Goal: Information Seeking & Learning: Learn about a topic

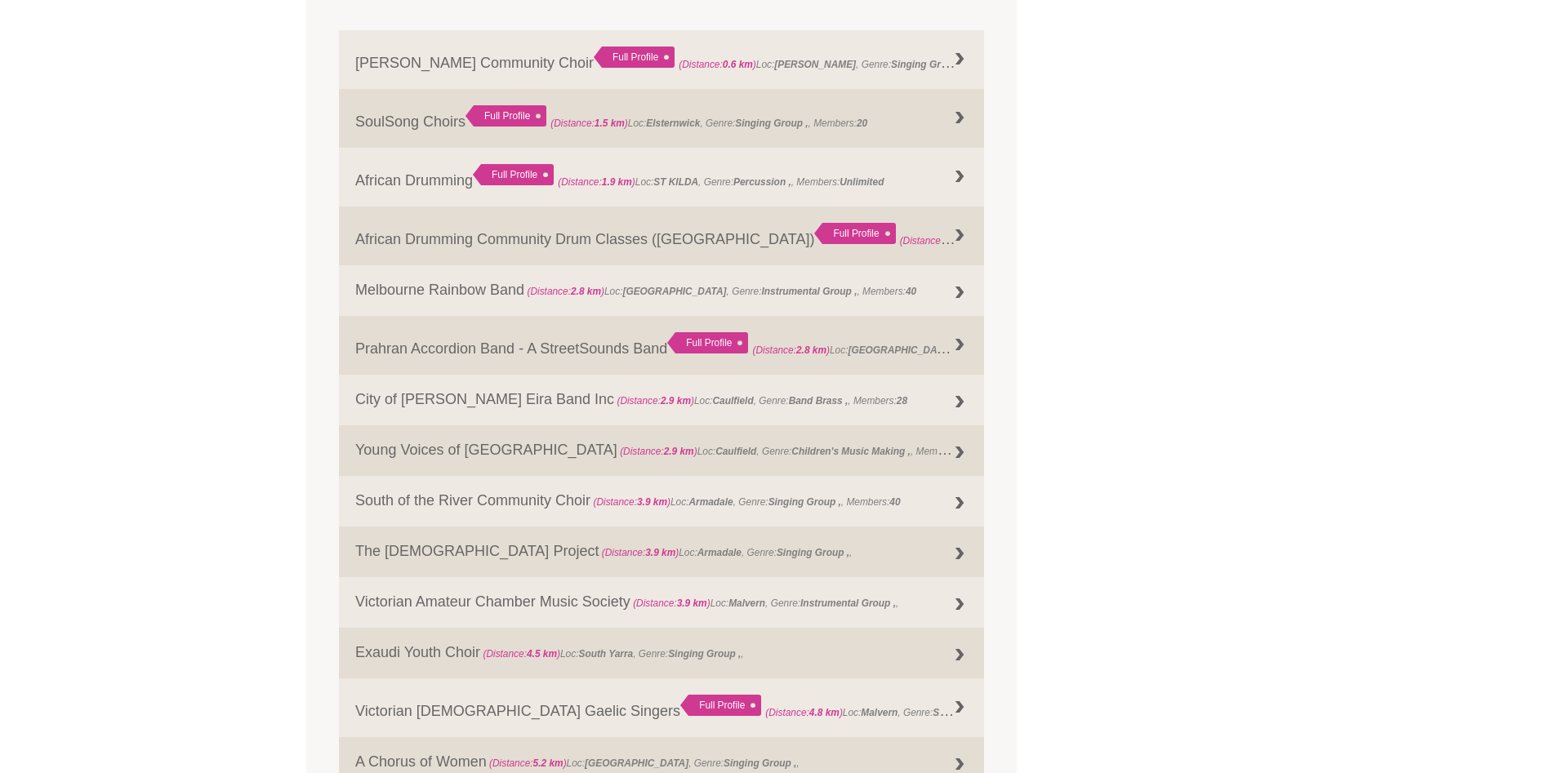
scroll to position [558, 0]
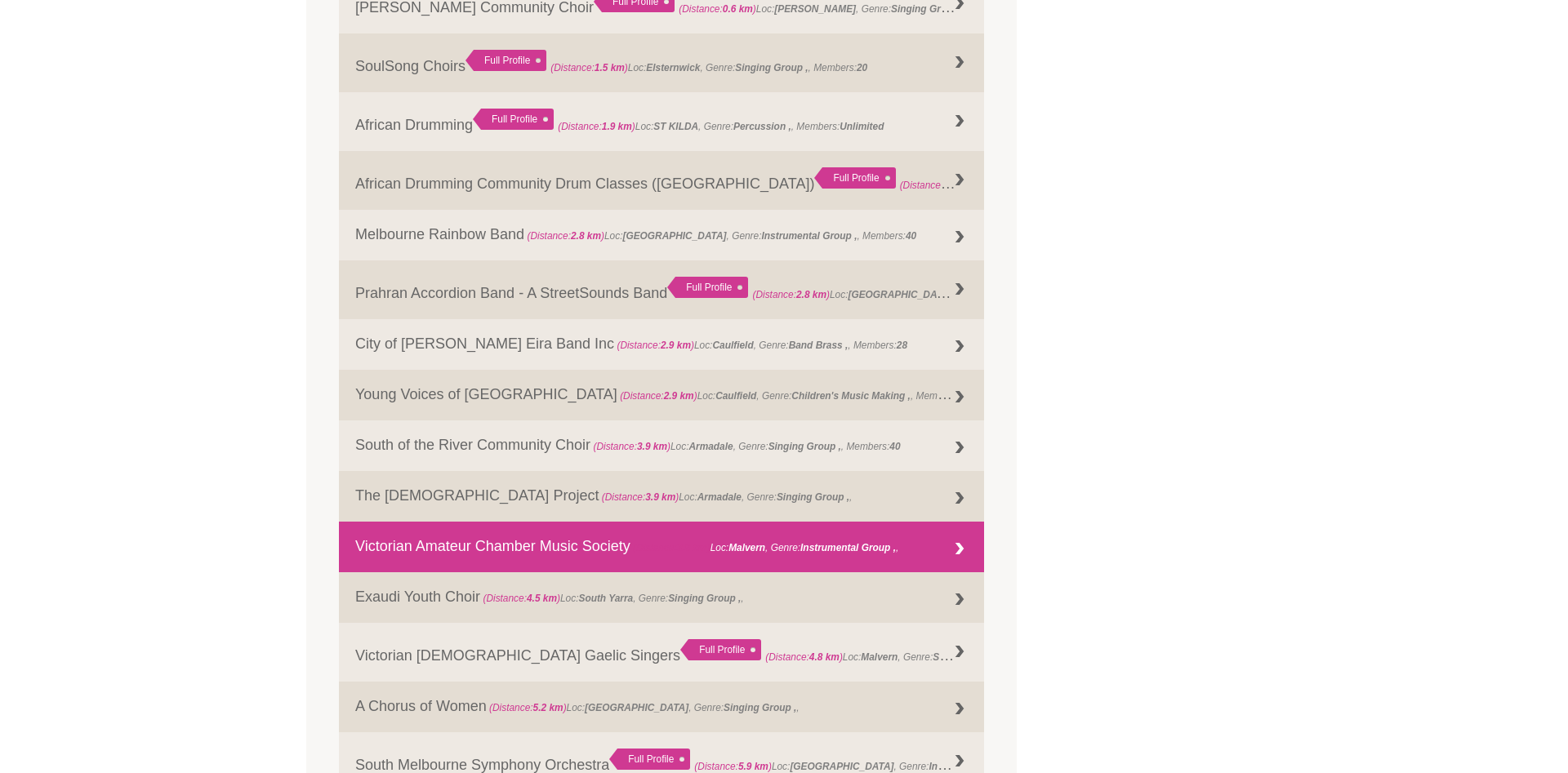
click at [563, 553] on link "Victorian Amateur Chamber Music Society (Distance: 3.9 km ) Loc: [GEOGRAPHIC_DA…" at bounding box center [661, 547] width 645 height 51
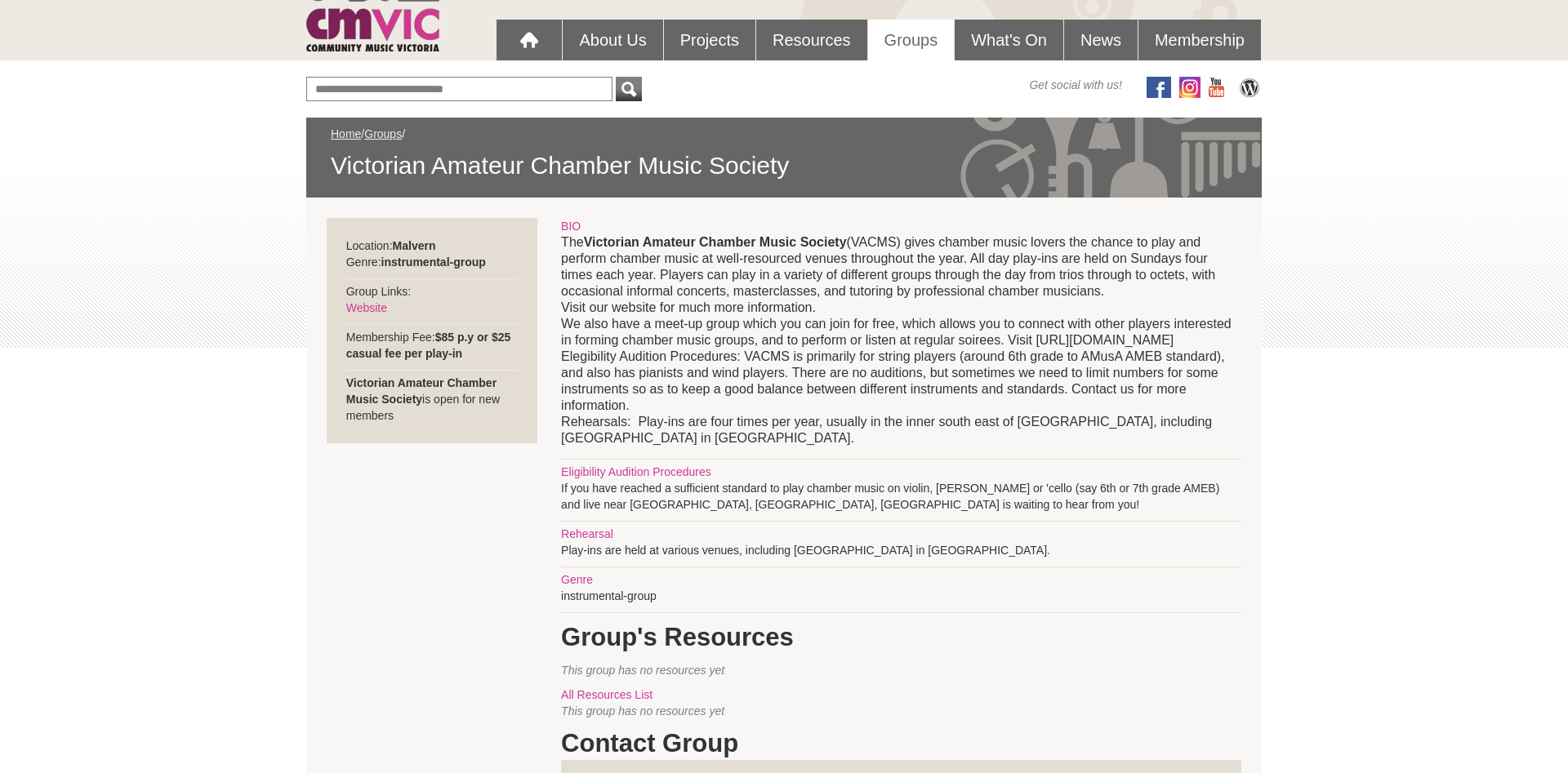
scroll to position [93, 0]
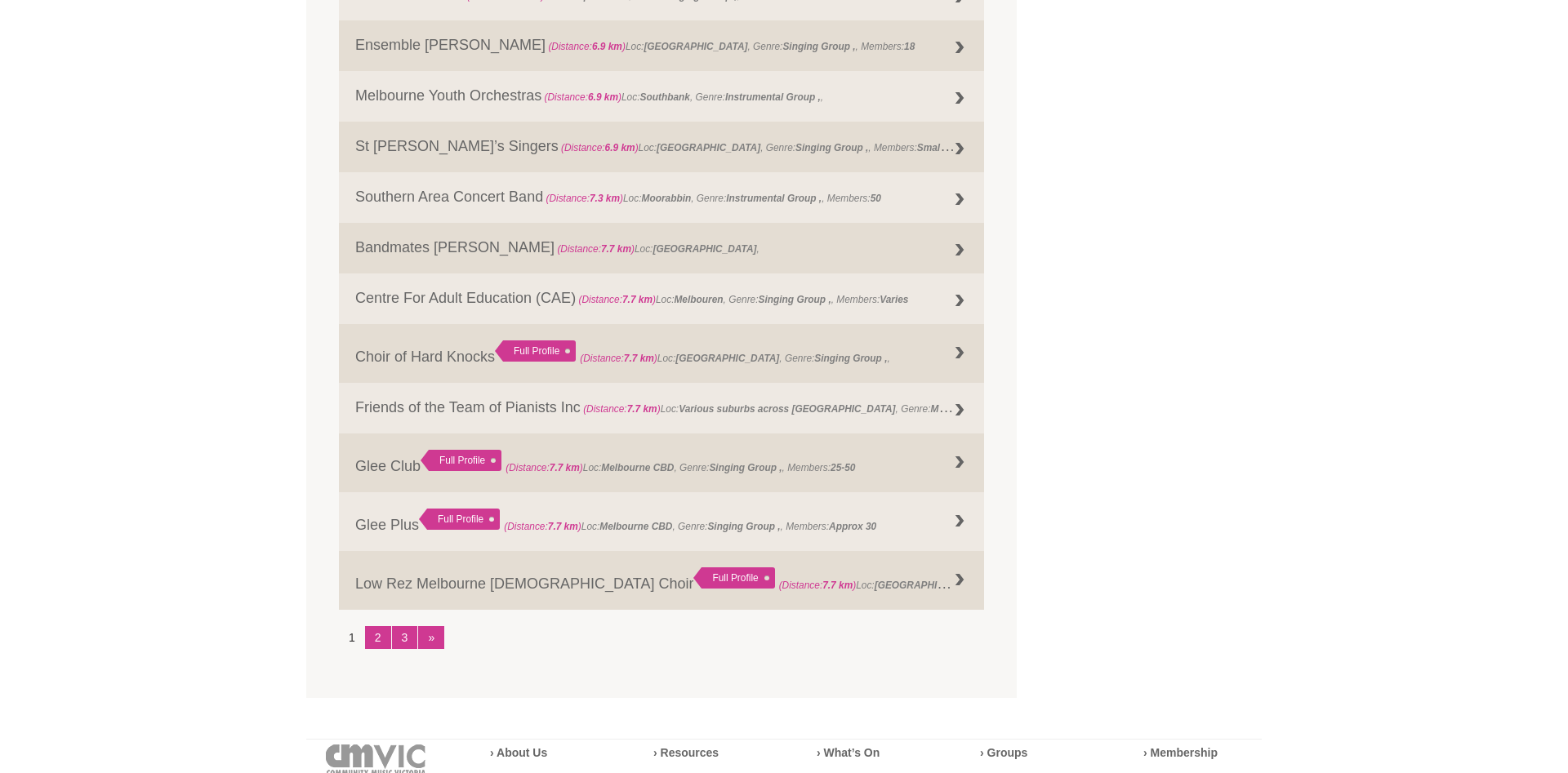
scroll to position [1582, 0]
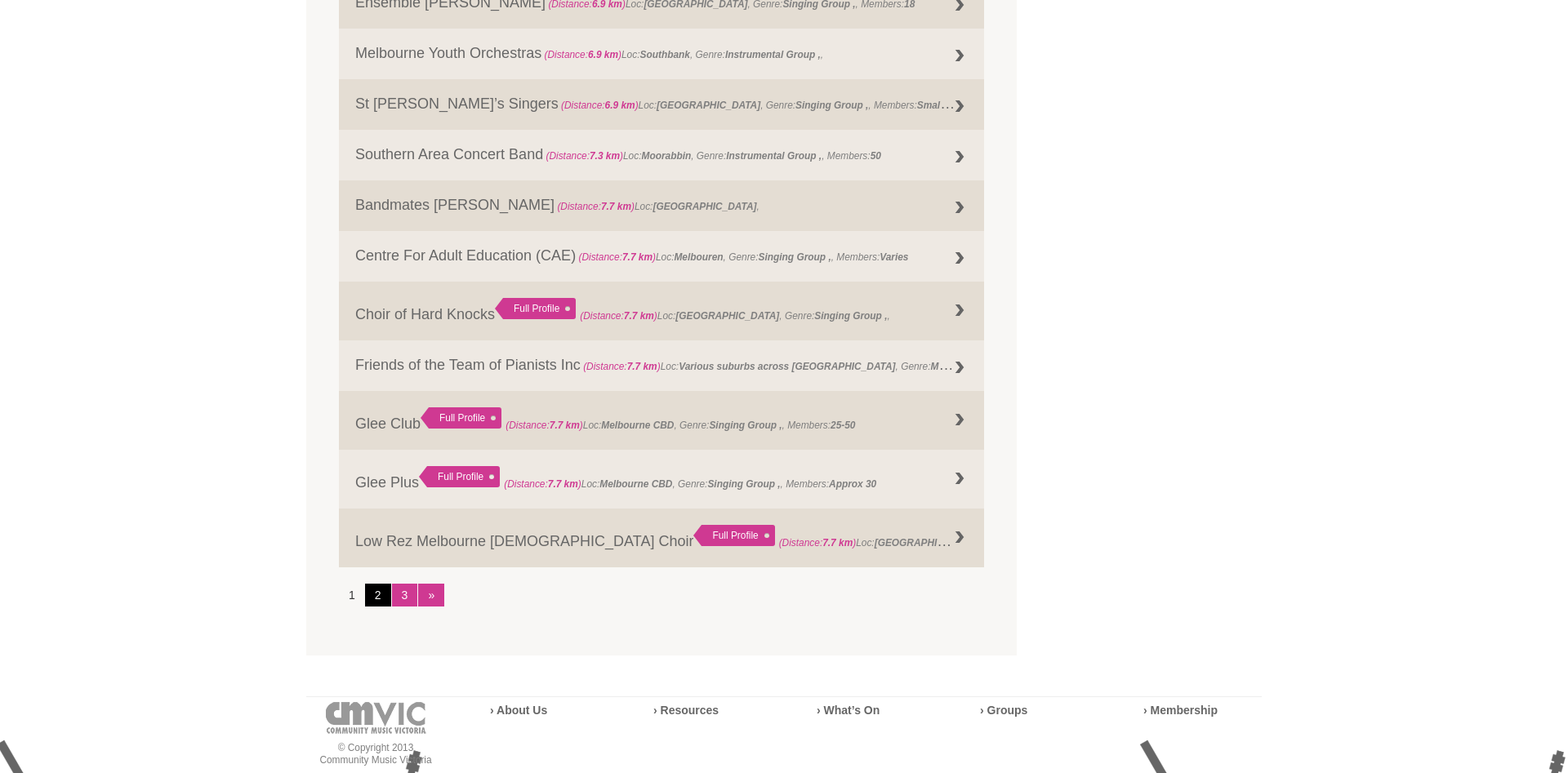
click at [383, 602] on link "2" at bounding box center [378, 595] width 26 height 23
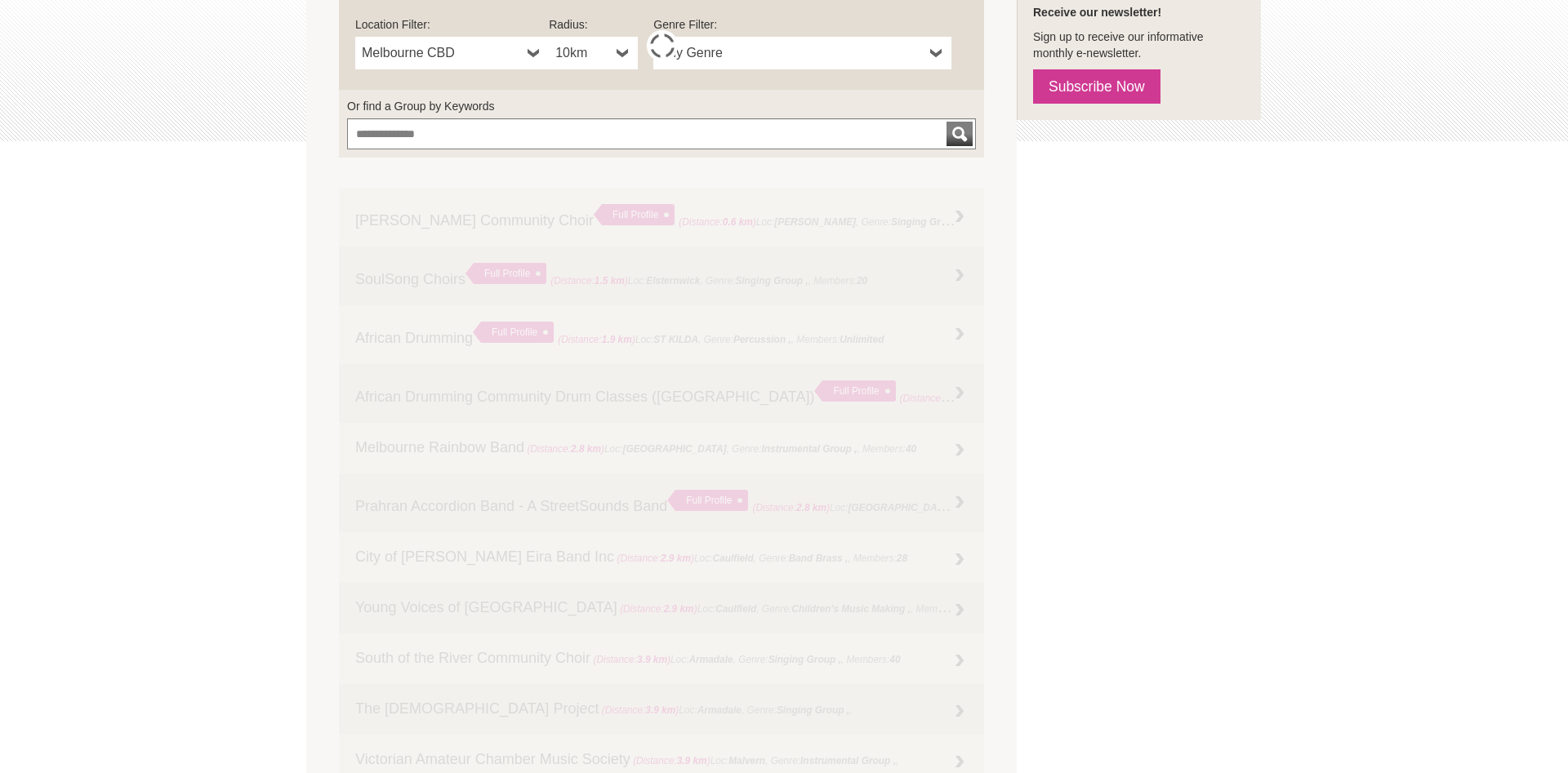
scroll to position [0, 0]
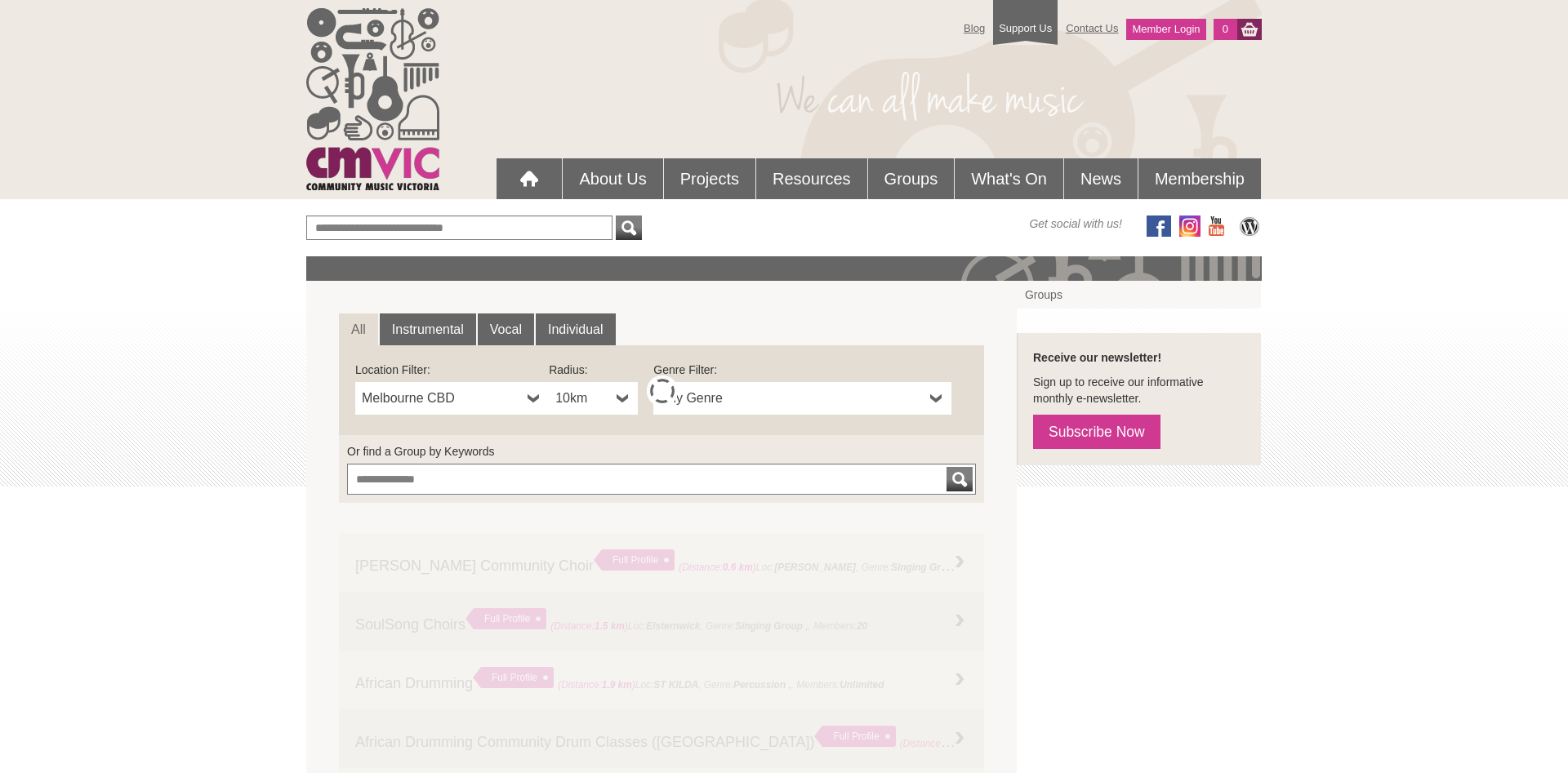
click at [944, 407] on link "Any Genre" at bounding box center [802, 398] width 298 height 32
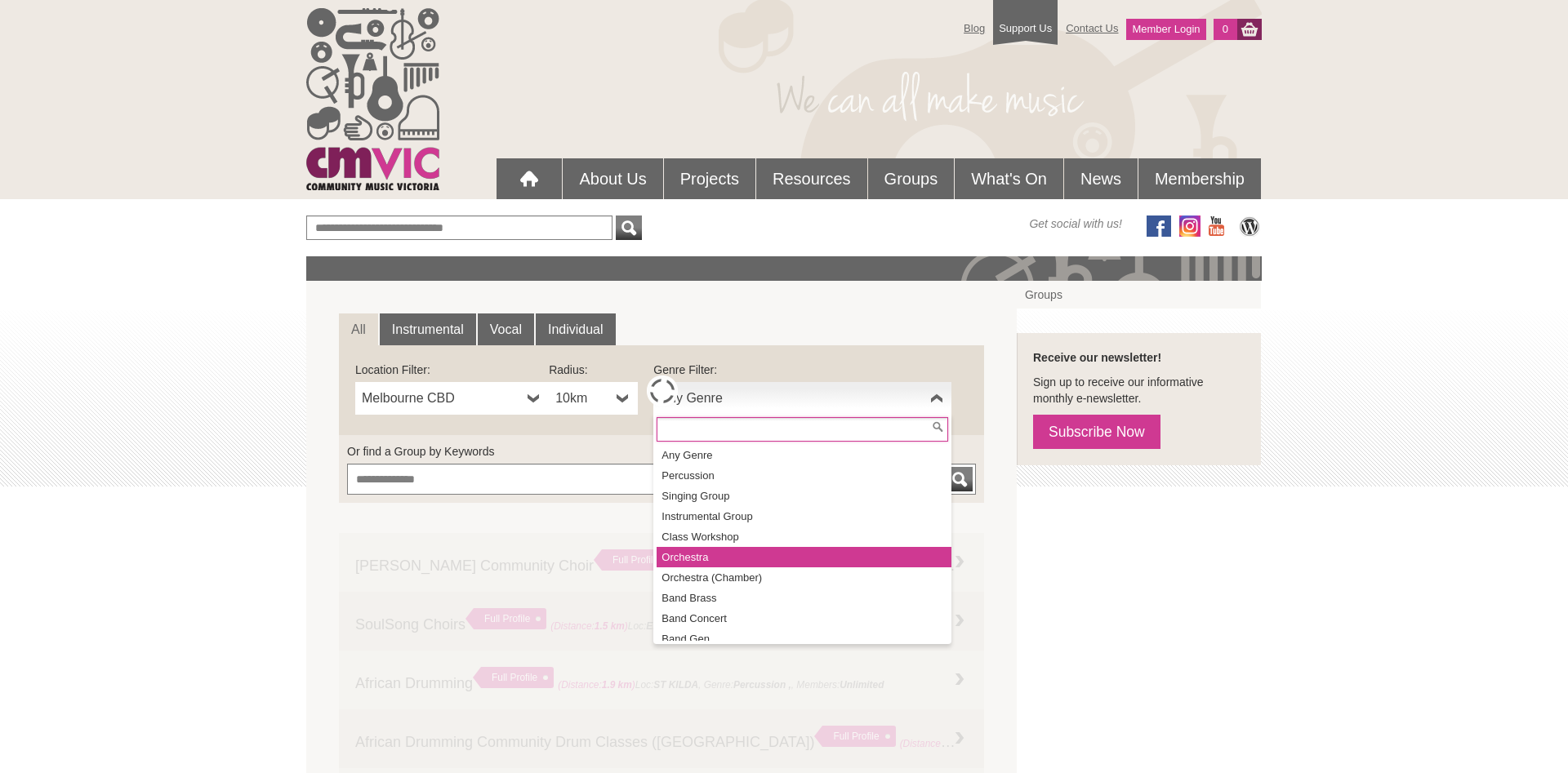
click at [694, 557] on li "Orchestra" at bounding box center [804, 557] width 294 height 20
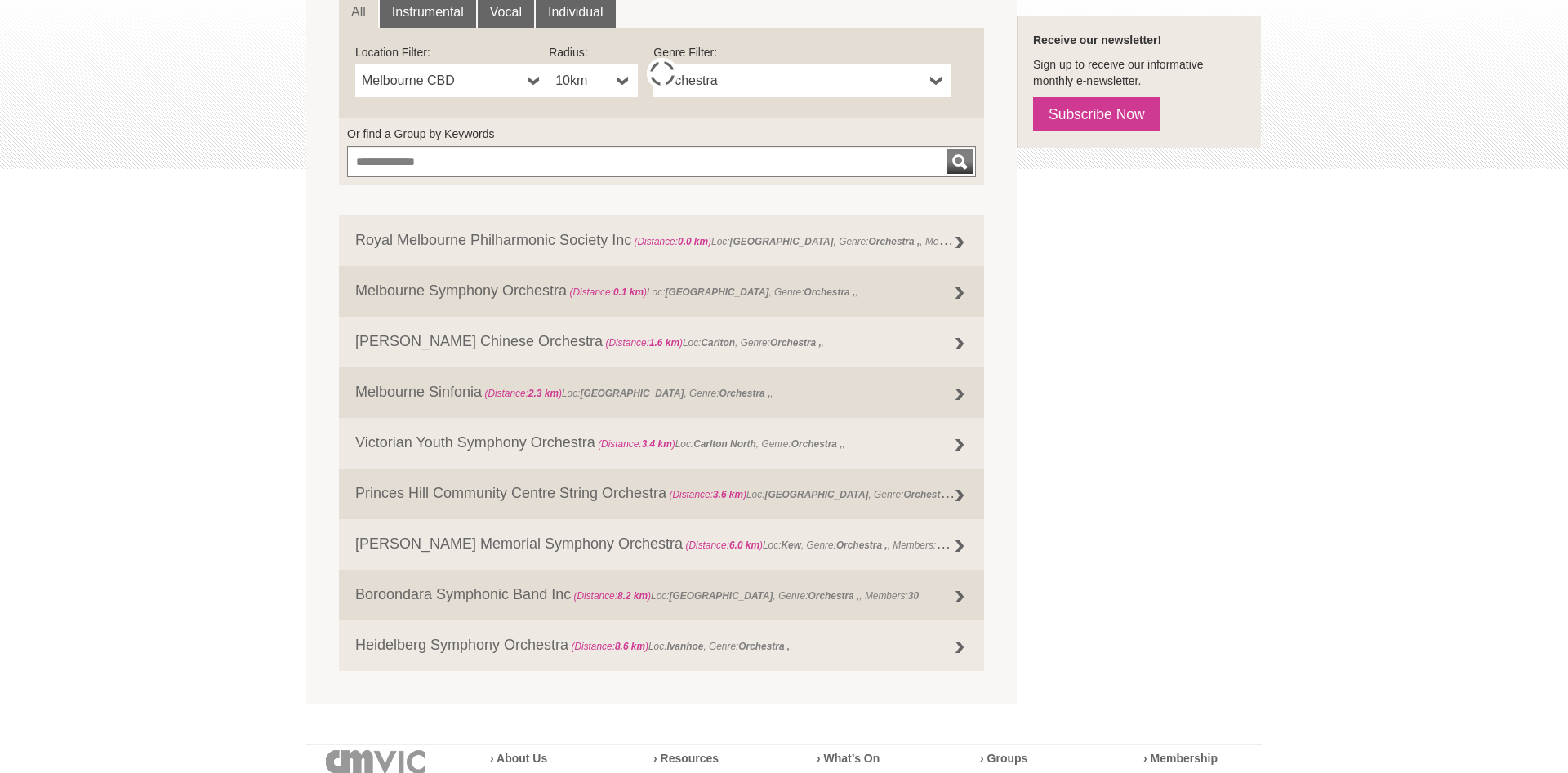
scroll to position [347, 0]
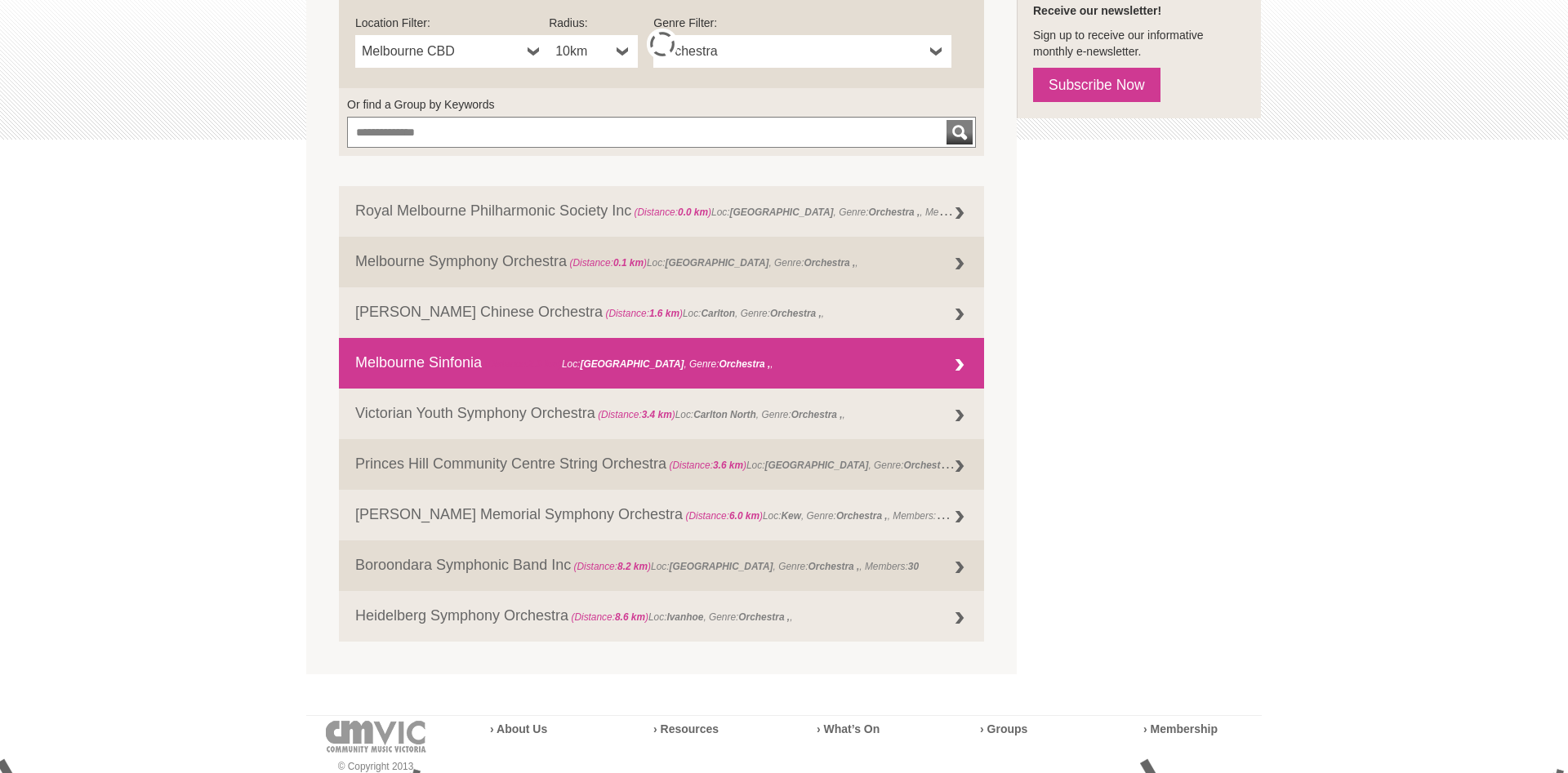
click at [445, 362] on link "Melbourne Sinfonia (Distance: 2.3 km ) Loc: Parkville , Genre: Orchestra ," at bounding box center [661, 363] width 645 height 51
